Goal: Task Accomplishment & Management: Complete application form

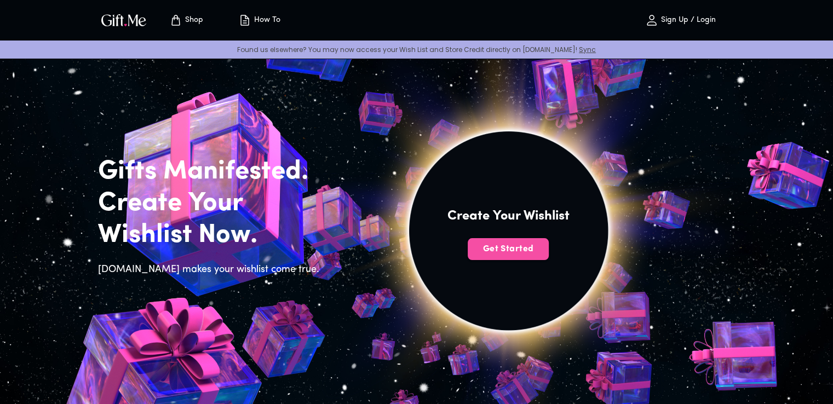
click at [529, 245] on span "Get Started" at bounding box center [508, 249] width 81 height 12
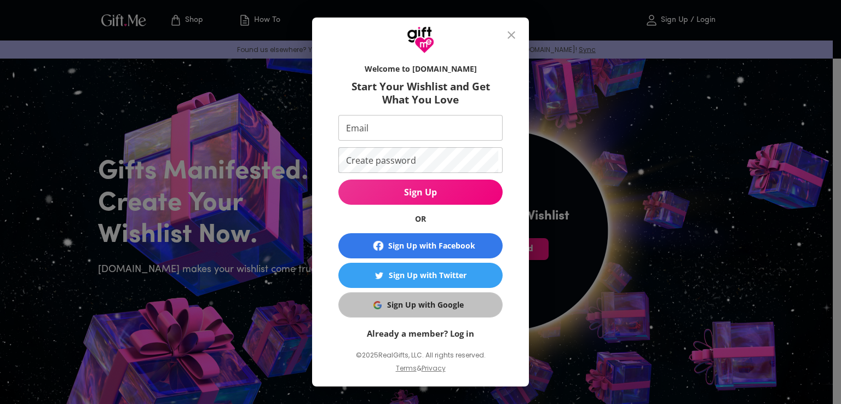
click at [434, 299] on div "Sign Up with Google" at bounding box center [425, 305] width 77 height 12
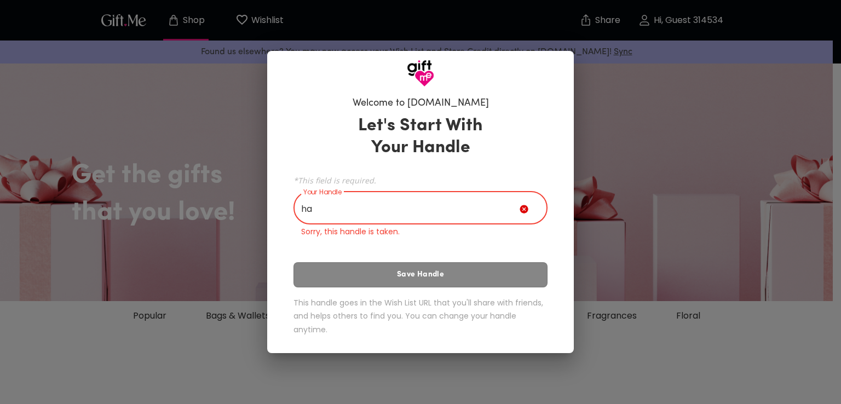
type input "h"
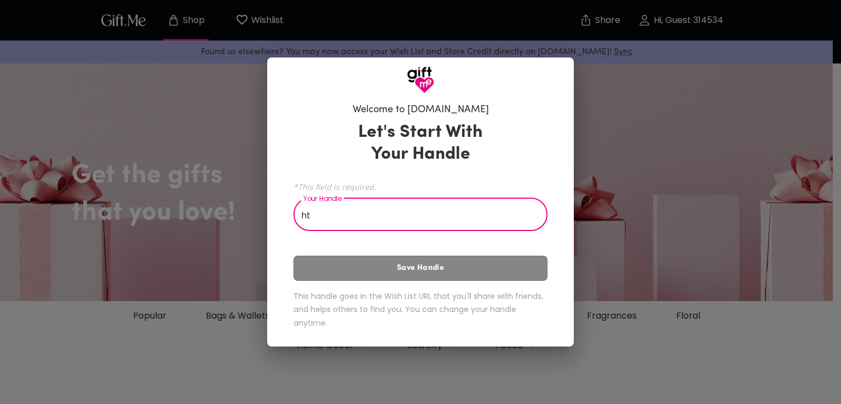
type input "h"
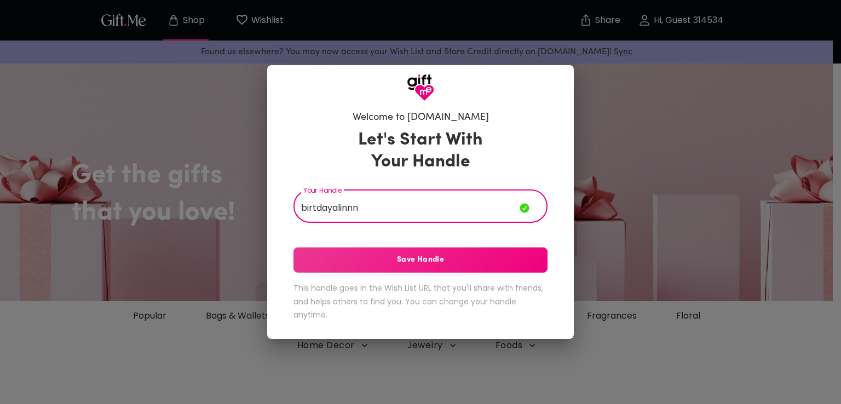
type input "birtdayalinnn"
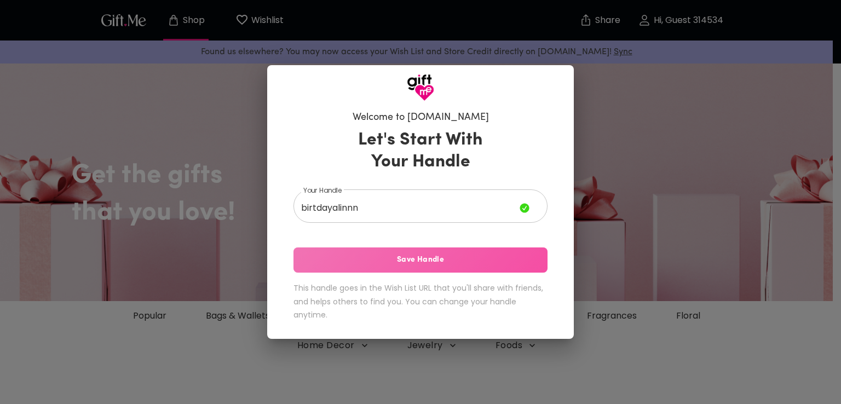
click at [418, 260] on span "Save Handle" at bounding box center [421, 260] width 254 height 12
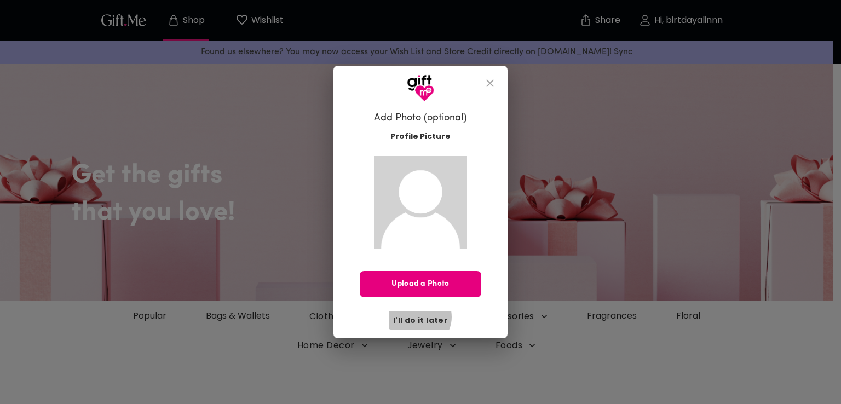
click at [421, 317] on span "I'll do it later" at bounding box center [420, 320] width 55 height 12
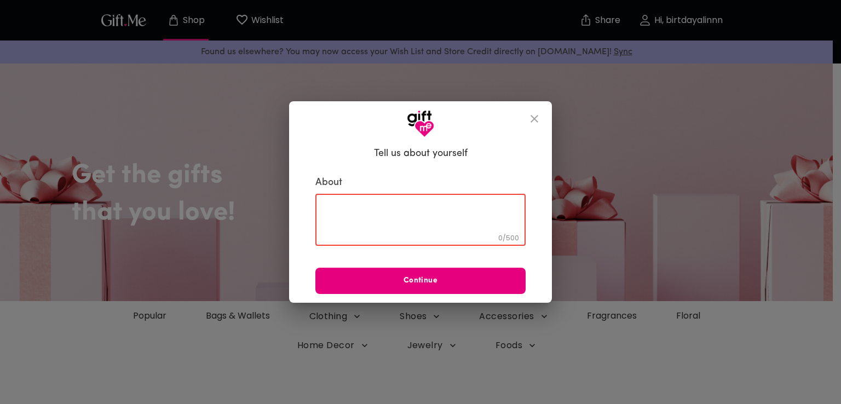
click at [427, 217] on textarea at bounding box center [420, 219] width 195 height 31
type textarea "nothing"
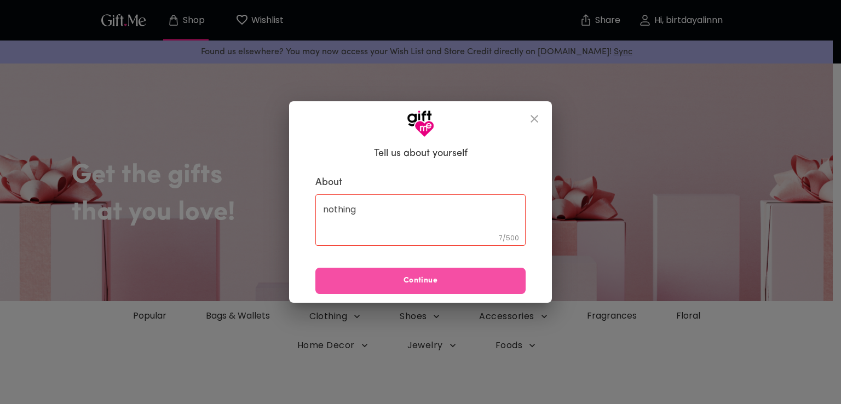
click at [438, 278] on span "Continue" at bounding box center [420, 281] width 210 height 12
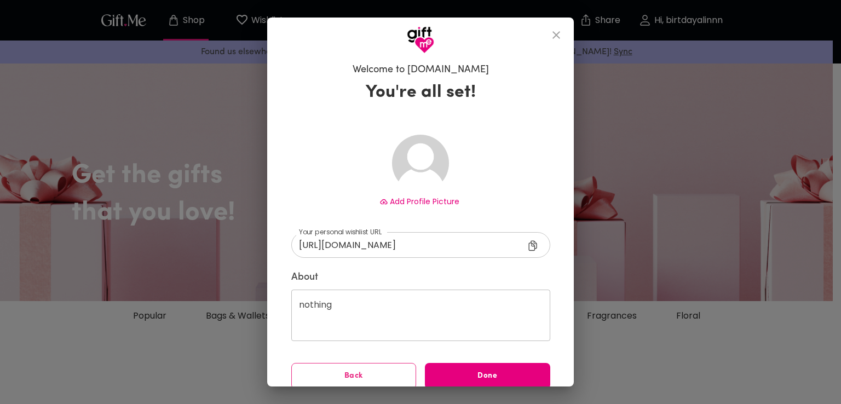
scroll to position [5, 0]
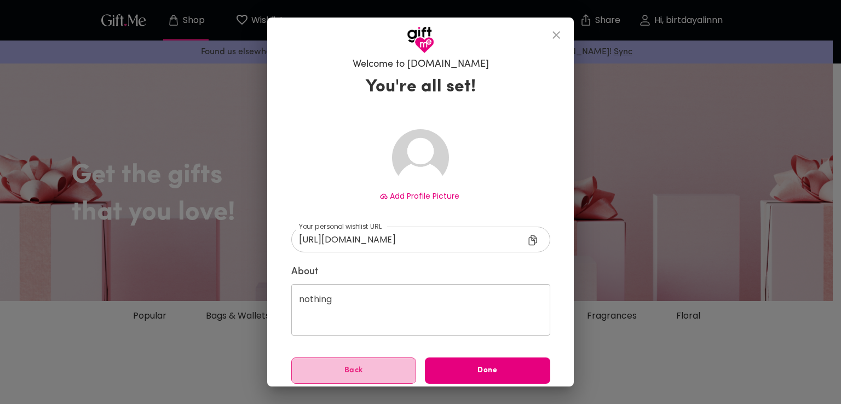
click at [353, 371] on span "Back" at bounding box center [354, 371] width 124 height 12
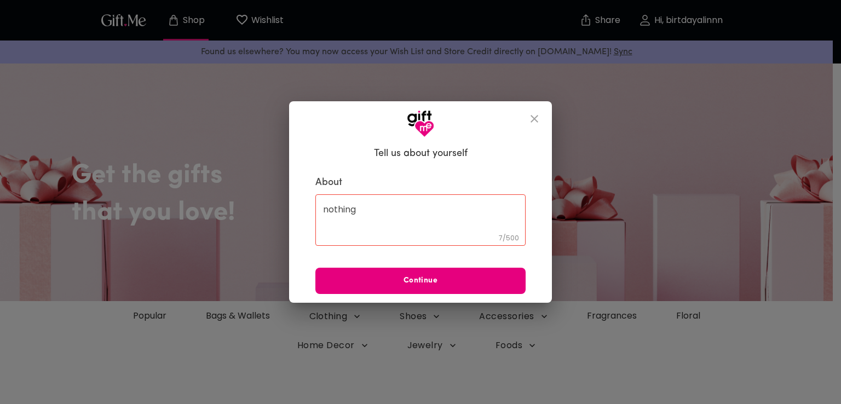
click at [381, 199] on div "nothing 7 / 500 ​" at bounding box center [420, 219] width 210 height 51
click at [378, 214] on textarea "nothing" at bounding box center [420, 219] width 195 height 31
type textarea "n"
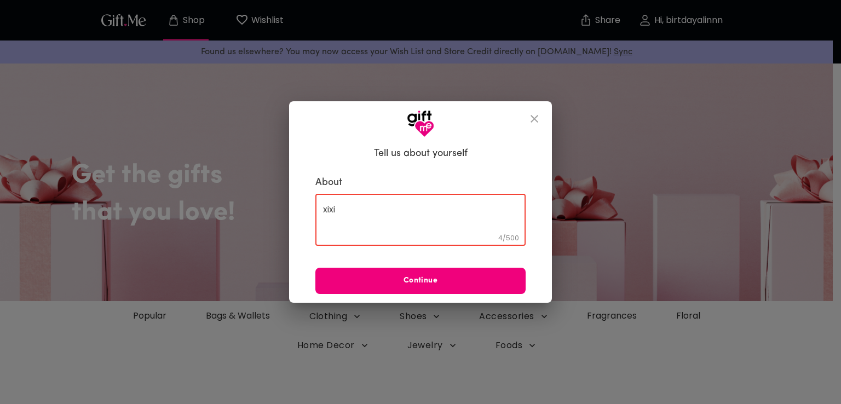
type textarea "xixi"
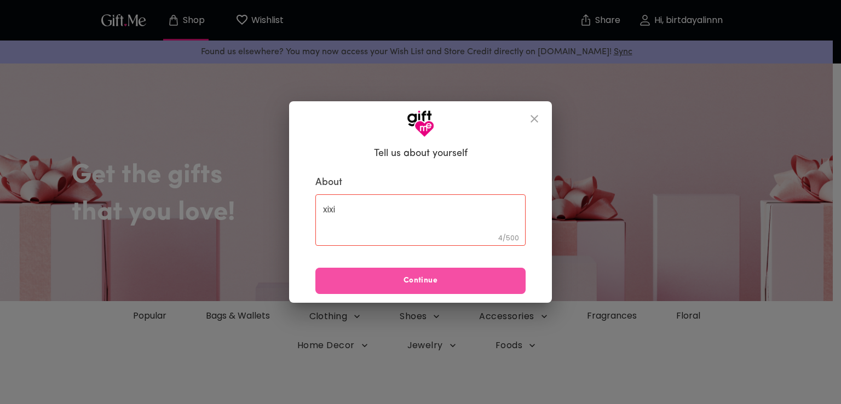
click at [380, 278] on span "Continue" at bounding box center [420, 281] width 210 height 12
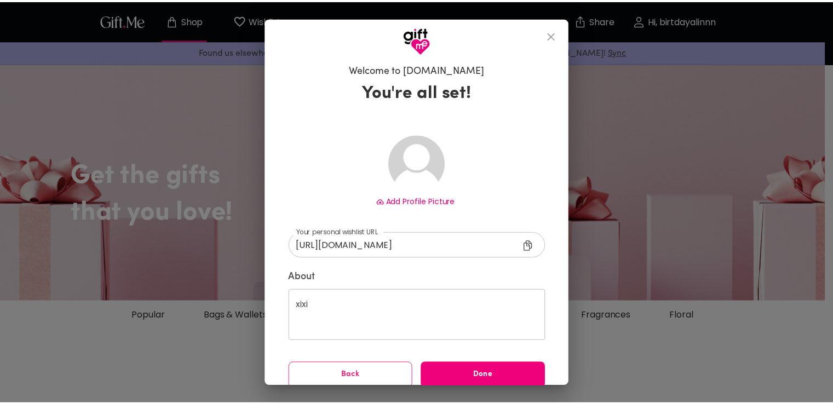
scroll to position [11, 0]
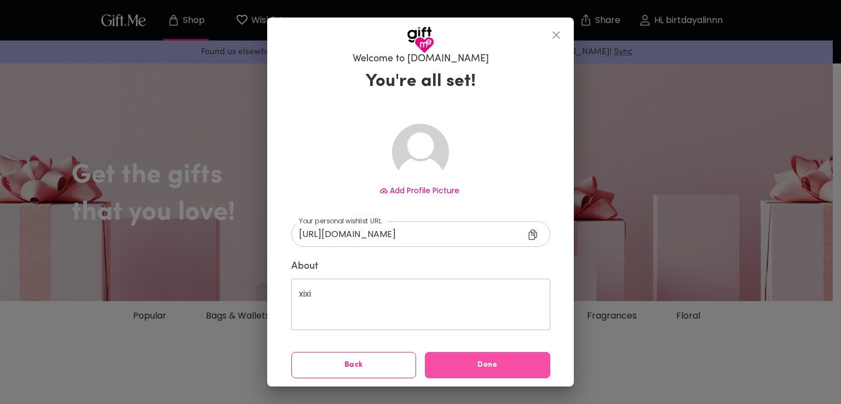
click at [467, 361] on span "Done" at bounding box center [487, 365] width 125 height 12
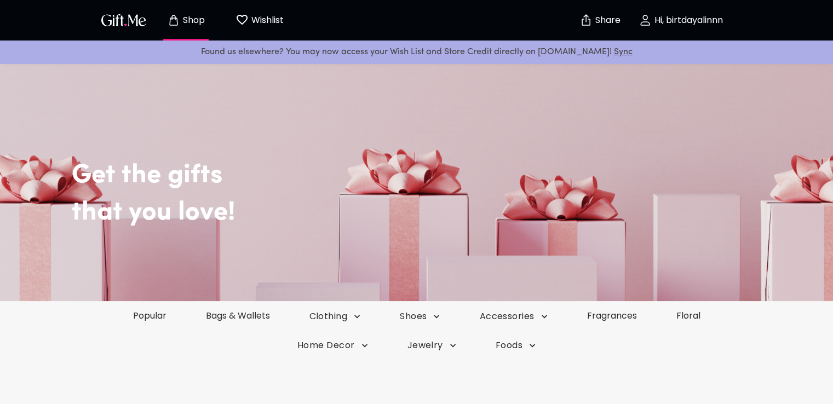
scroll to position [57, 0]
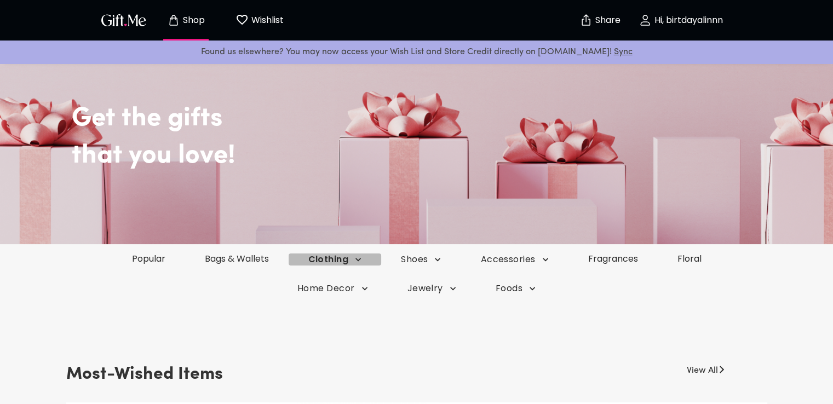
click at [356, 259] on icon "button" at bounding box center [358, 259] width 11 height 11
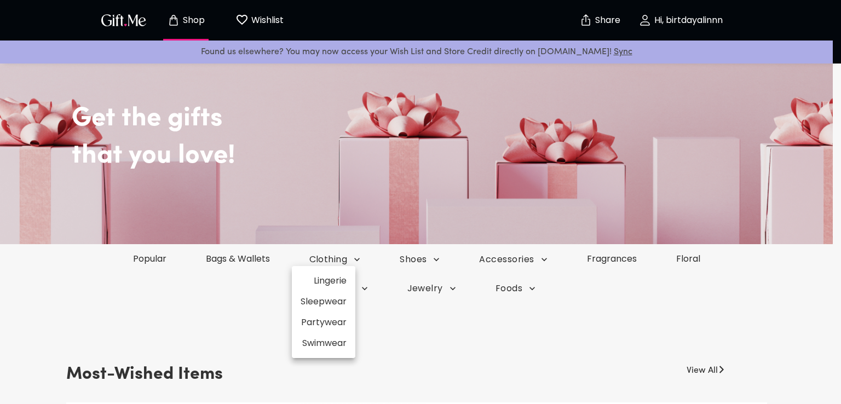
click at [439, 257] on div at bounding box center [420, 202] width 841 height 404
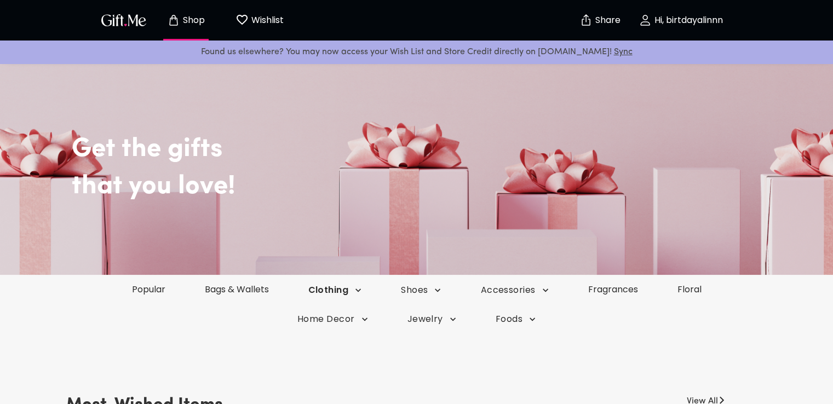
scroll to position [9, 0]
